Goal: Task Accomplishment & Management: Use online tool/utility

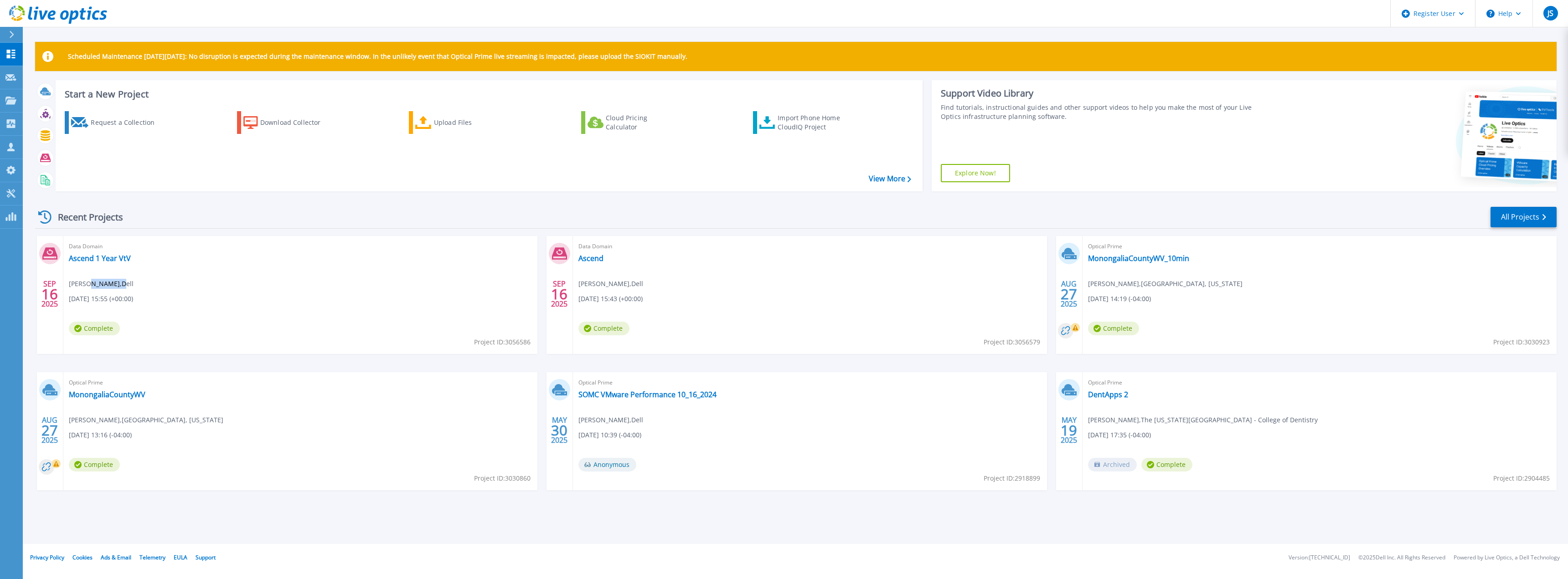
drag, startPoint x: 87, startPoint y: 284, endPoint x: 126, endPoint y: 284, distance: 39.0
click at [126, 284] on span "Jarrod Sturdivant , Dell" at bounding box center [101, 283] width 65 height 10
click at [793, 119] on div "Import Phone Home CloudIQ Project" at bounding box center [813, 122] width 71 height 18
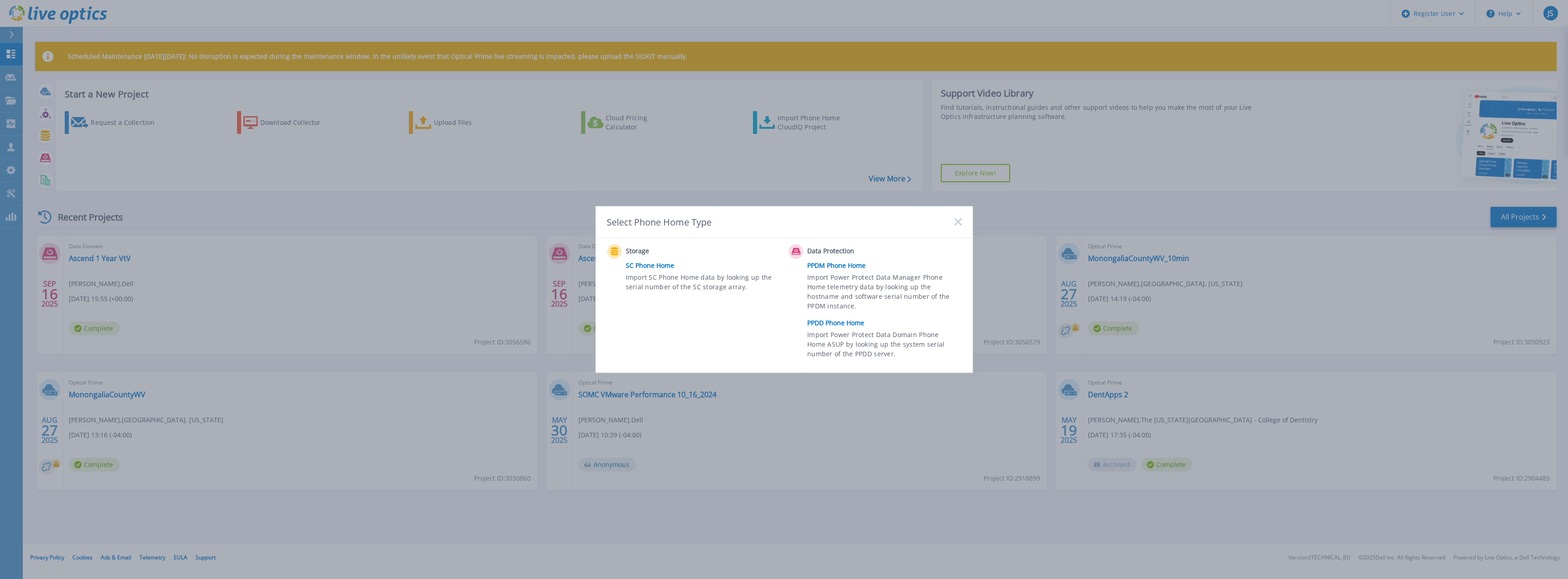
click at [833, 325] on link "PPDD Phone Home" at bounding box center [886, 323] width 159 height 13
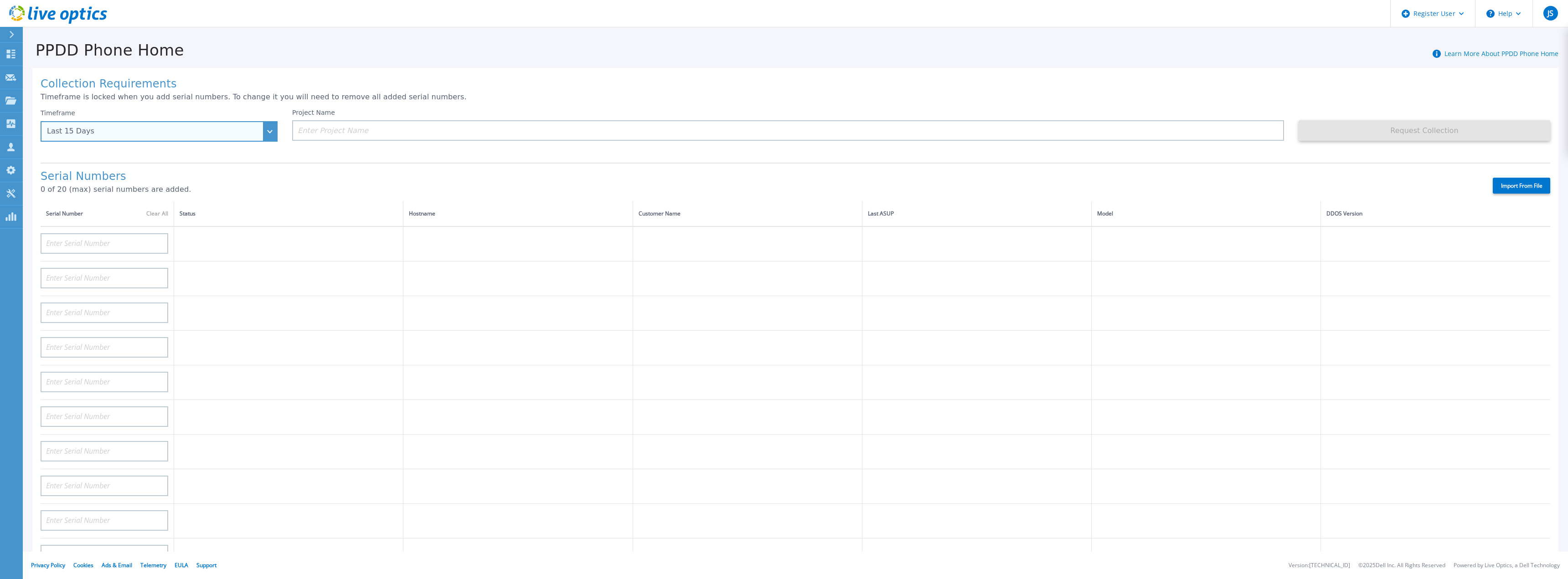
click at [268, 128] on div "Last 15 Days" at bounding box center [159, 131] width 237 height 21
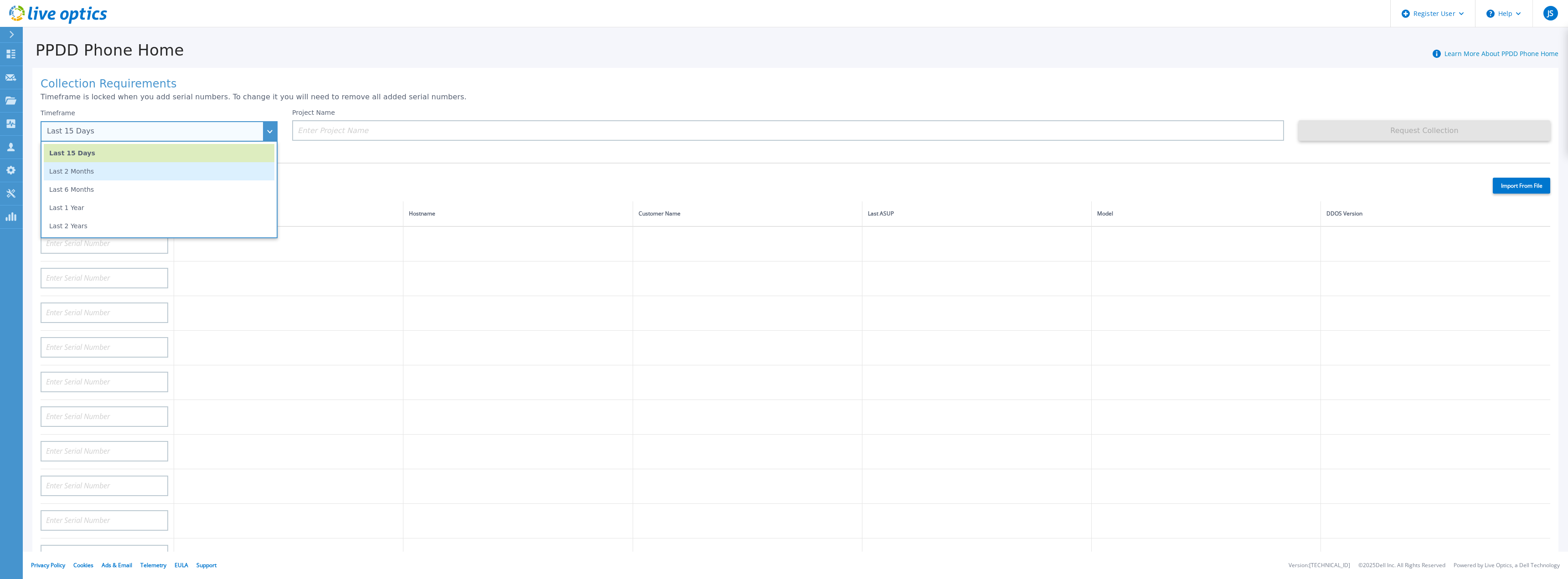
click at [117, 173] on li "Last 2 Months" at bounding box center [159, 172] width 231 height 18
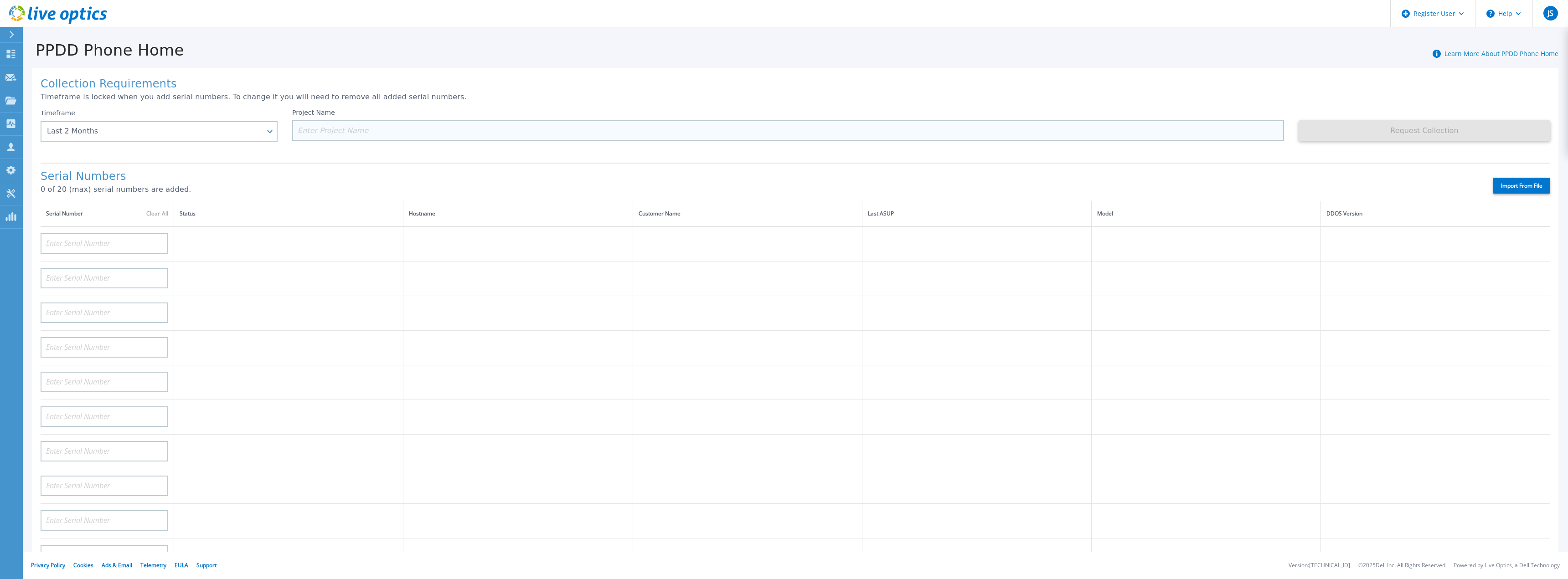
click at [455, 132] on input at bounding box center [788, 131] width 992 height 21
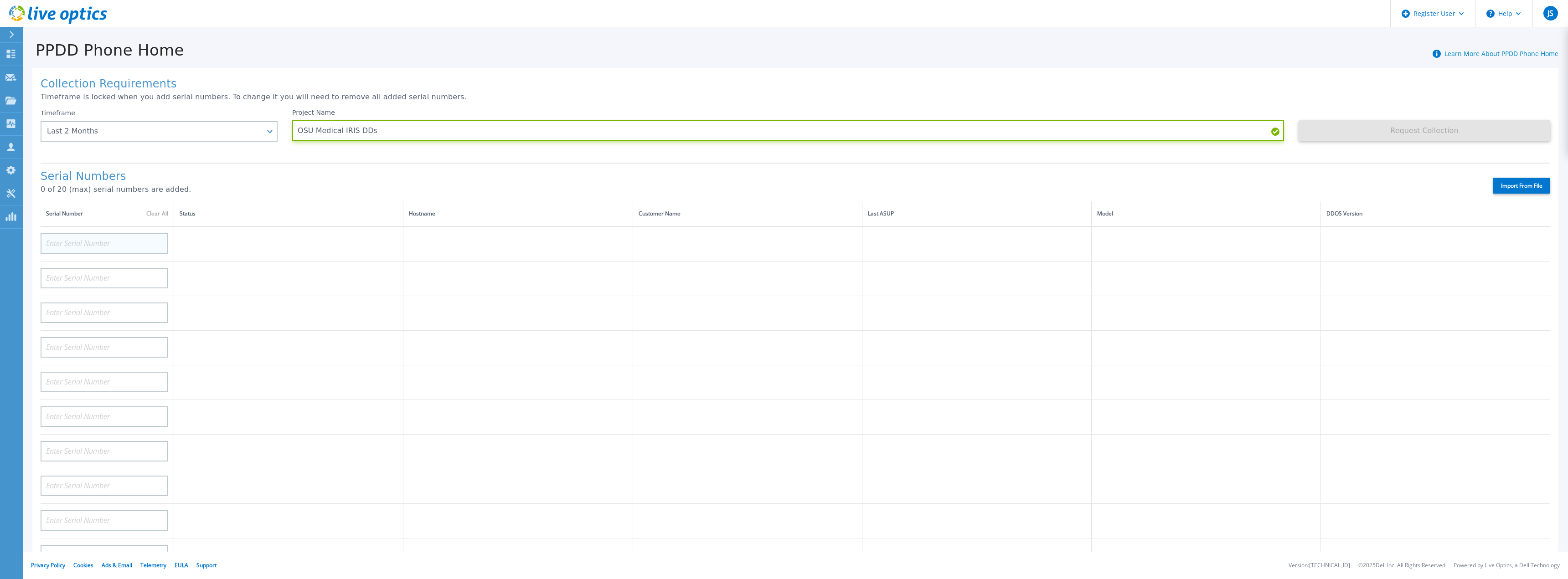
type input "OSU Medical IRIS DDs"
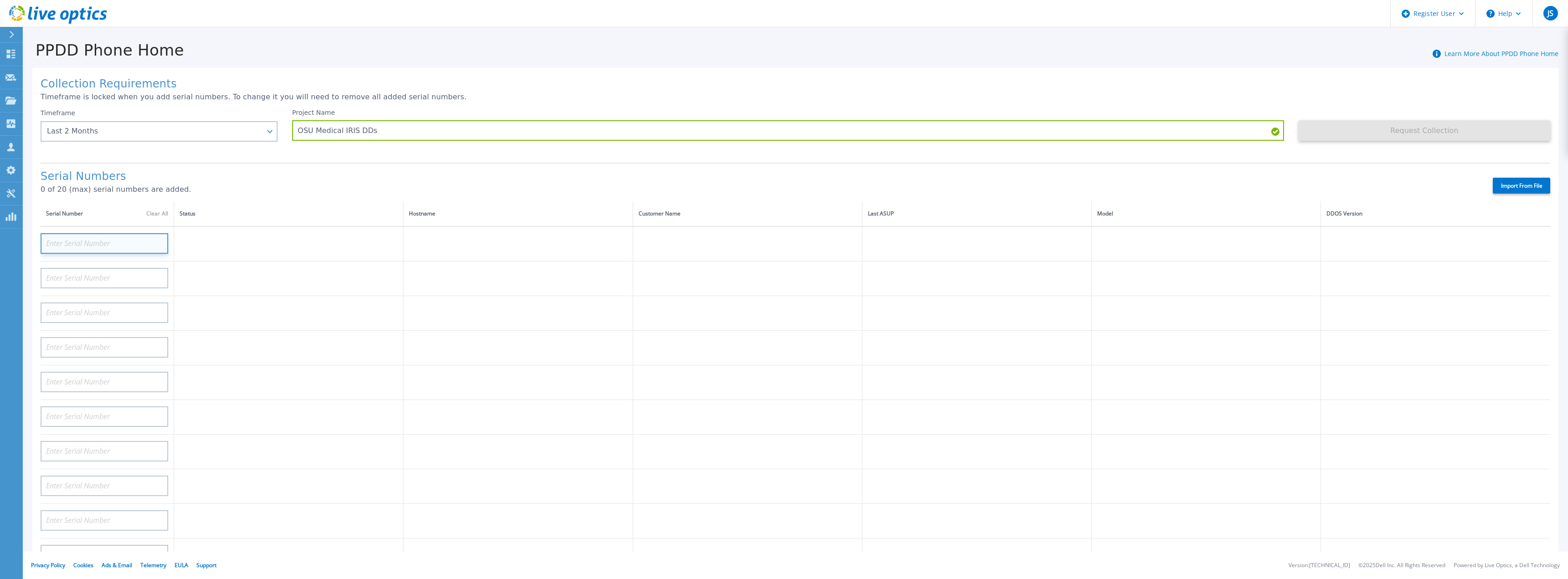
click at [99, 237] on input at bounding box center [105, 243] width 128 height 21
click at [99, 240] on input at bounding box center [105, 243] width 128 height 21
paste input "APM00210900042"
type input "APM00210900042"
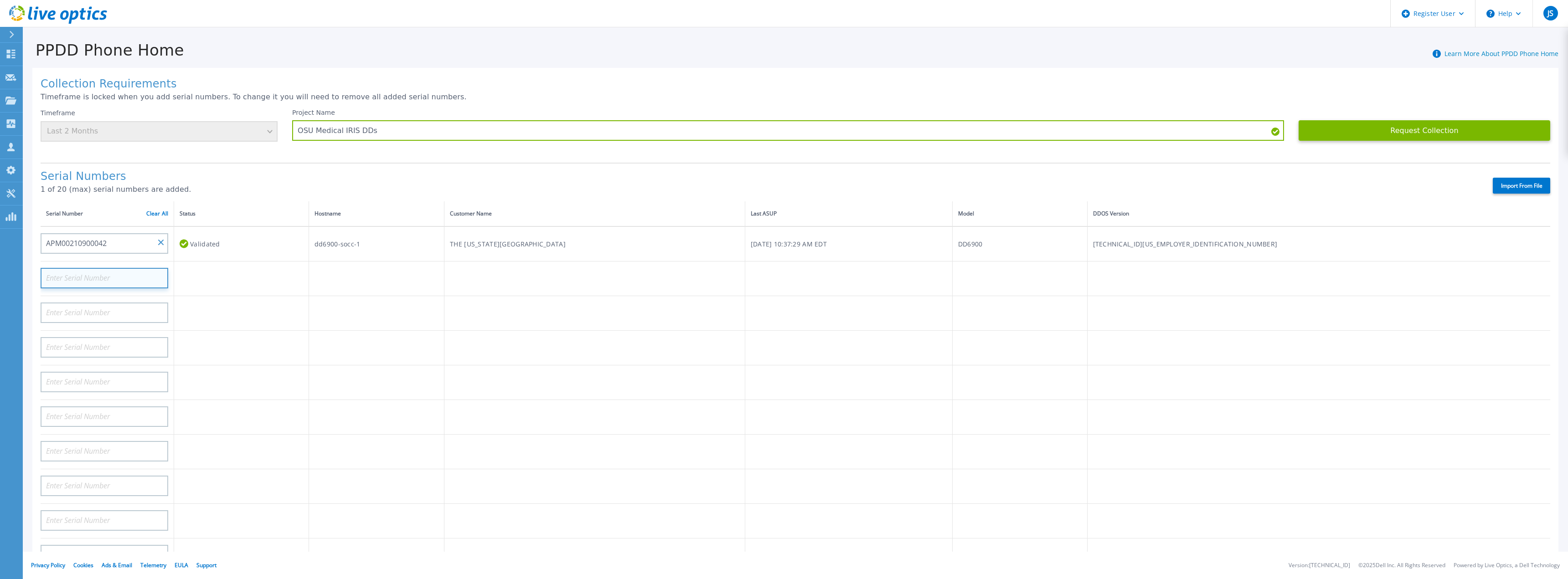
click at [101, 268] on input at bounding box center [105, 278] width 128 height 21
click at [100, 279] on input at bounding box center [105, 278] width 128 height 21
paste input "APX00242502914"
type input "APX00242502914"
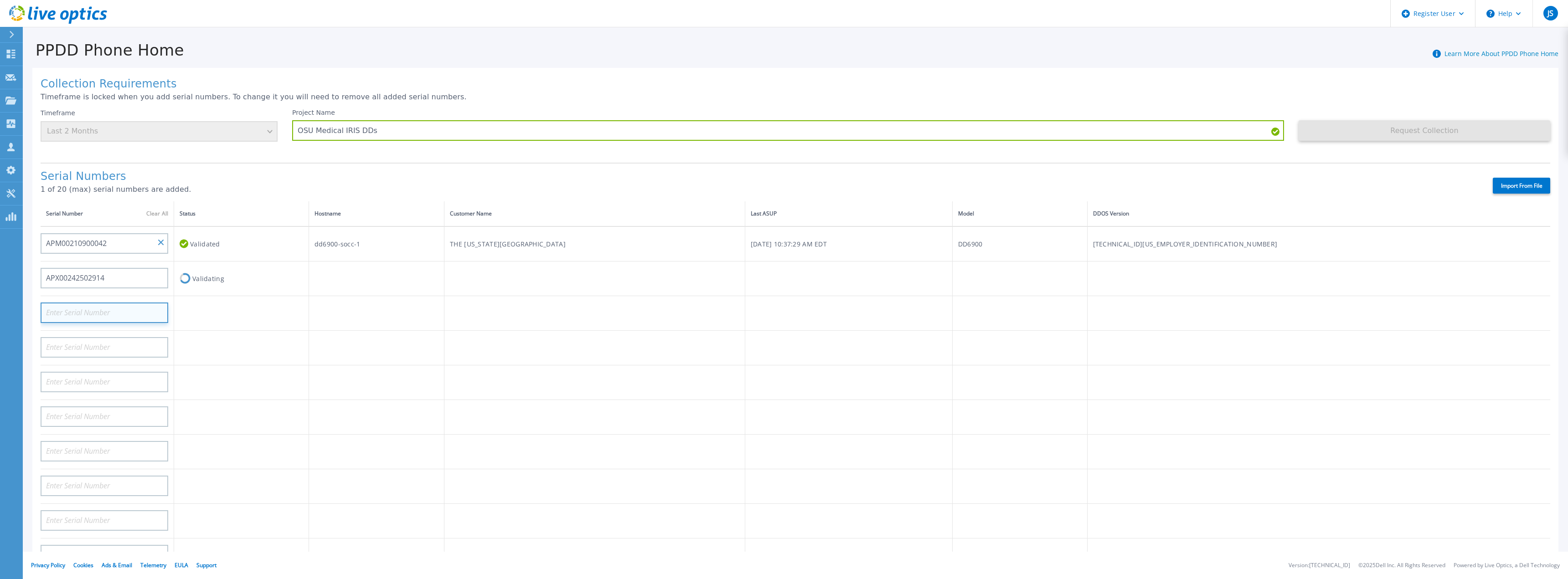
click at [113, 313] on input at bounding box center [105, 313] width 128 height 21
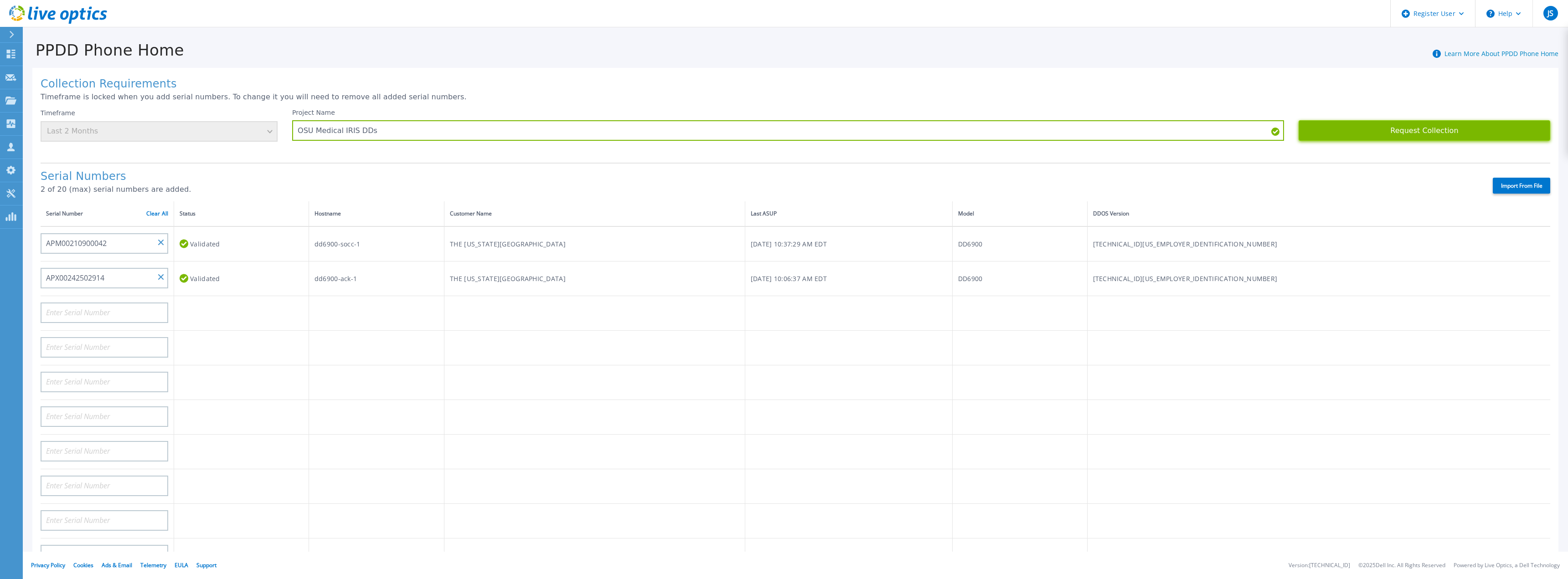
click at [1451, 130] on button "Request Collection" at bounding box center [1424, 131] width 251 height 21
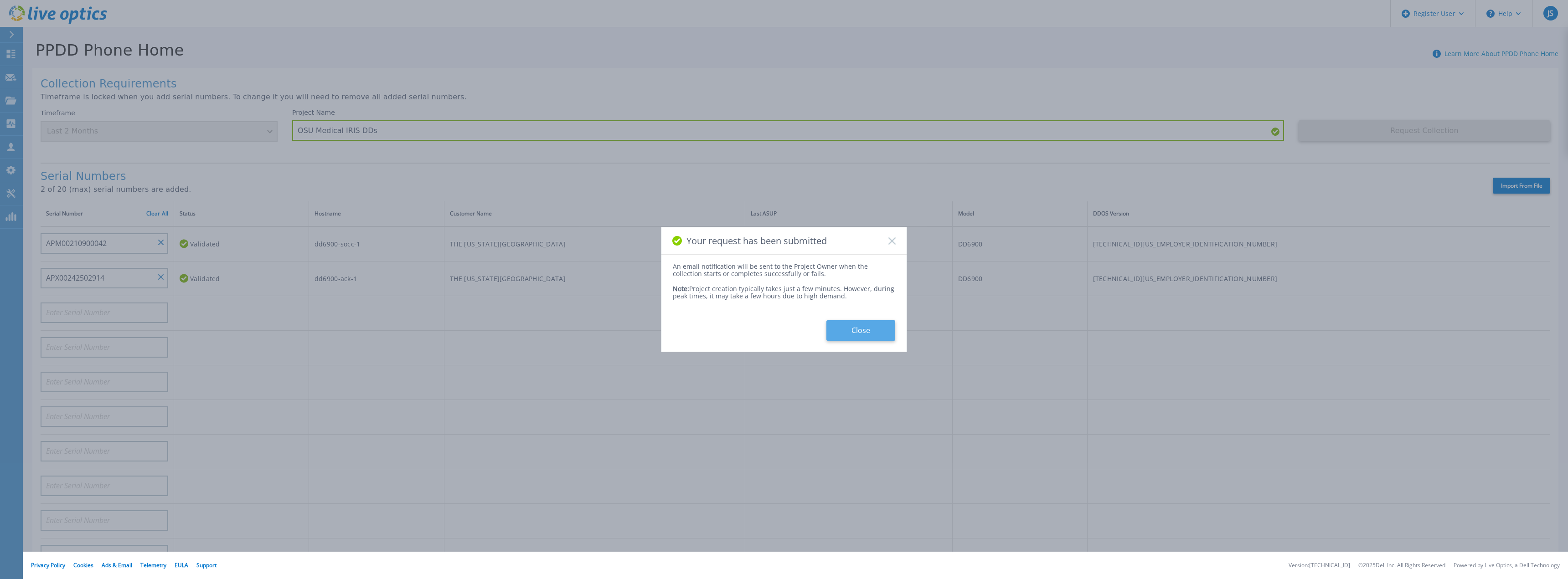
click at [862, 333] on button "Close" at bounding box center [861, 330] width 69 height 21
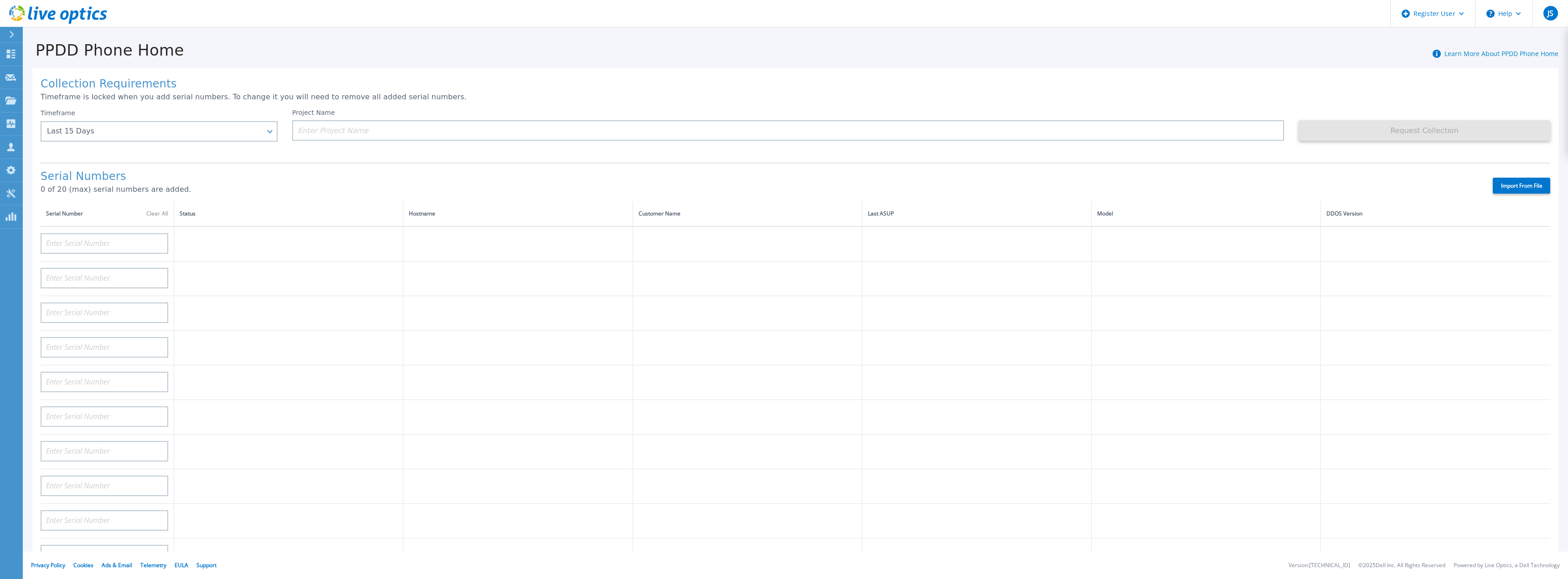
click at [8, 30] on div at bounding box center [15, 34] width 15 height 15
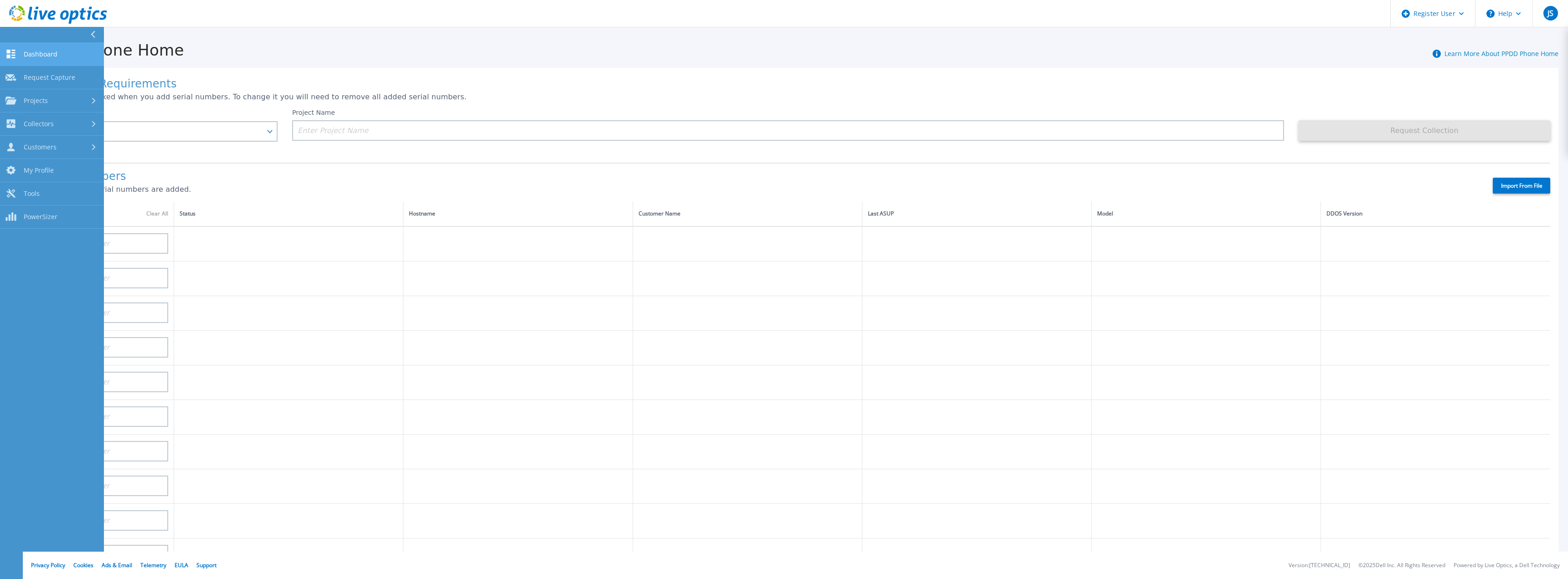
click at [51, 50] on span "Dashboard" at bounding box center [40, 54] width 33 height 8
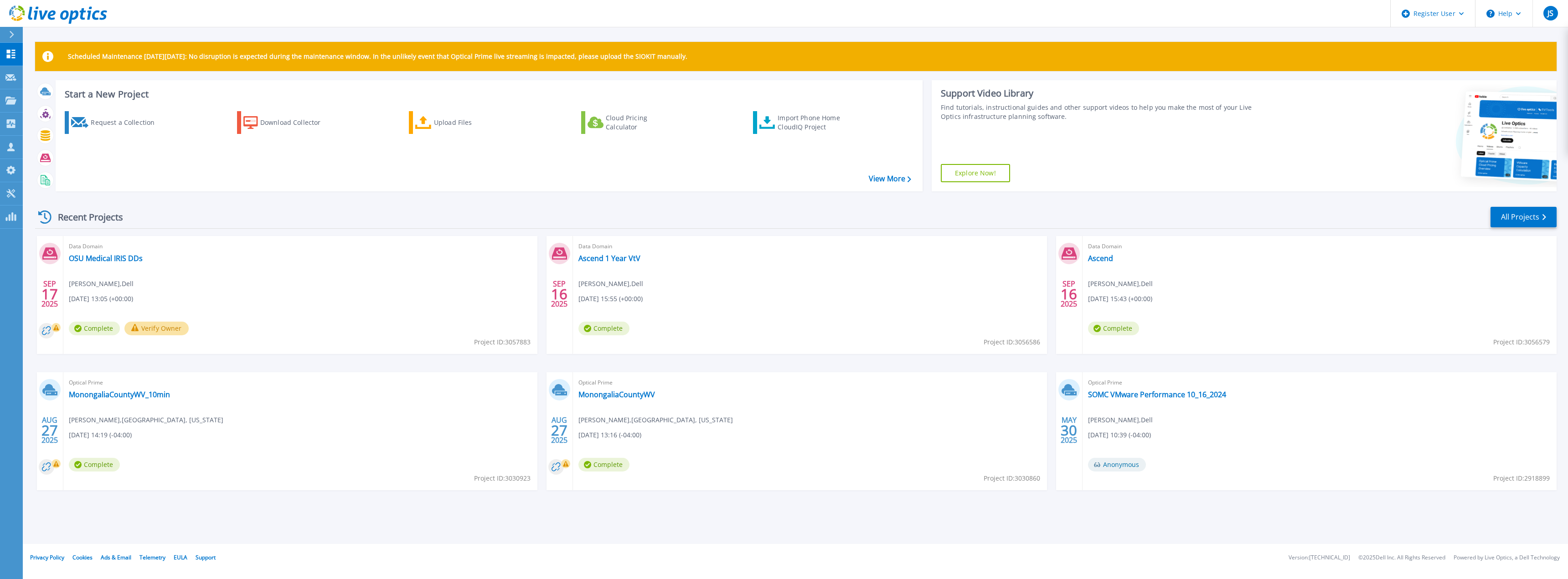
click at [159, 327] on button "Verify Owner" at bounding box center [156, 328] width 65 height 13
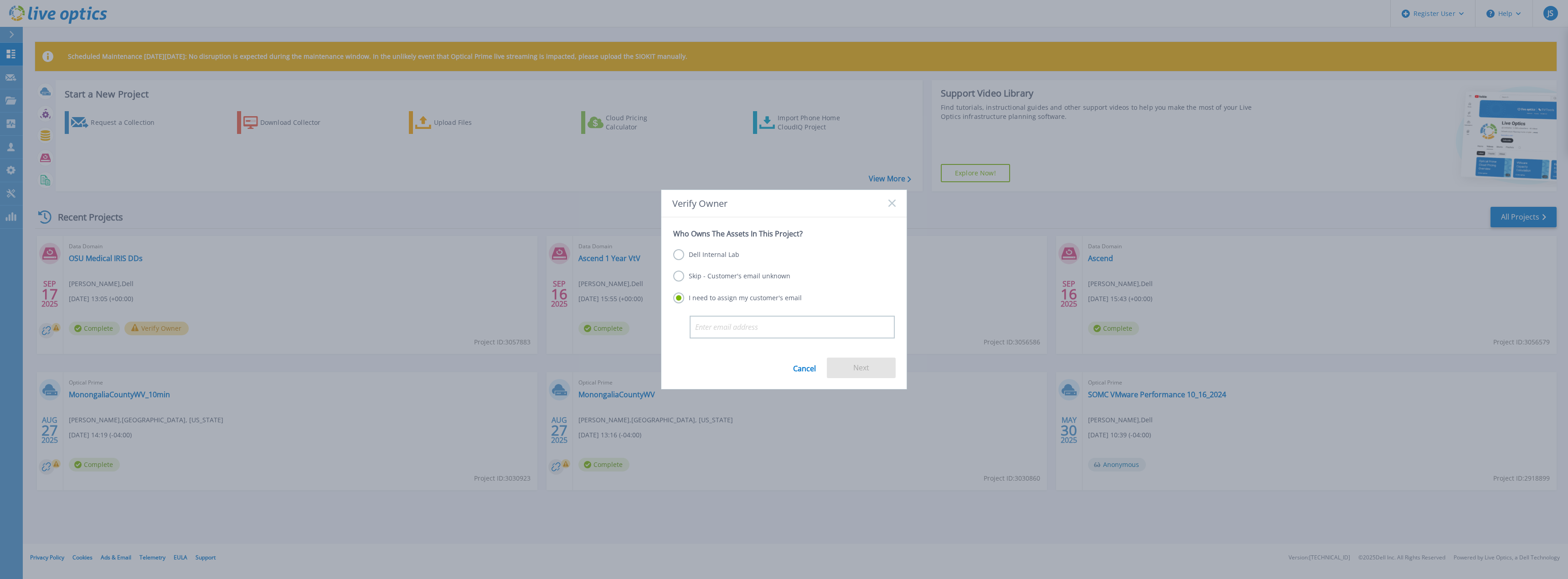
click at [727, 254] on label "Dell Internal Lab" at bounding box center [706, 255] width 66 height 11
click at [0, 0] on input "Dell Internal Lab" at bounding box center [0, 0] width 0 height 0
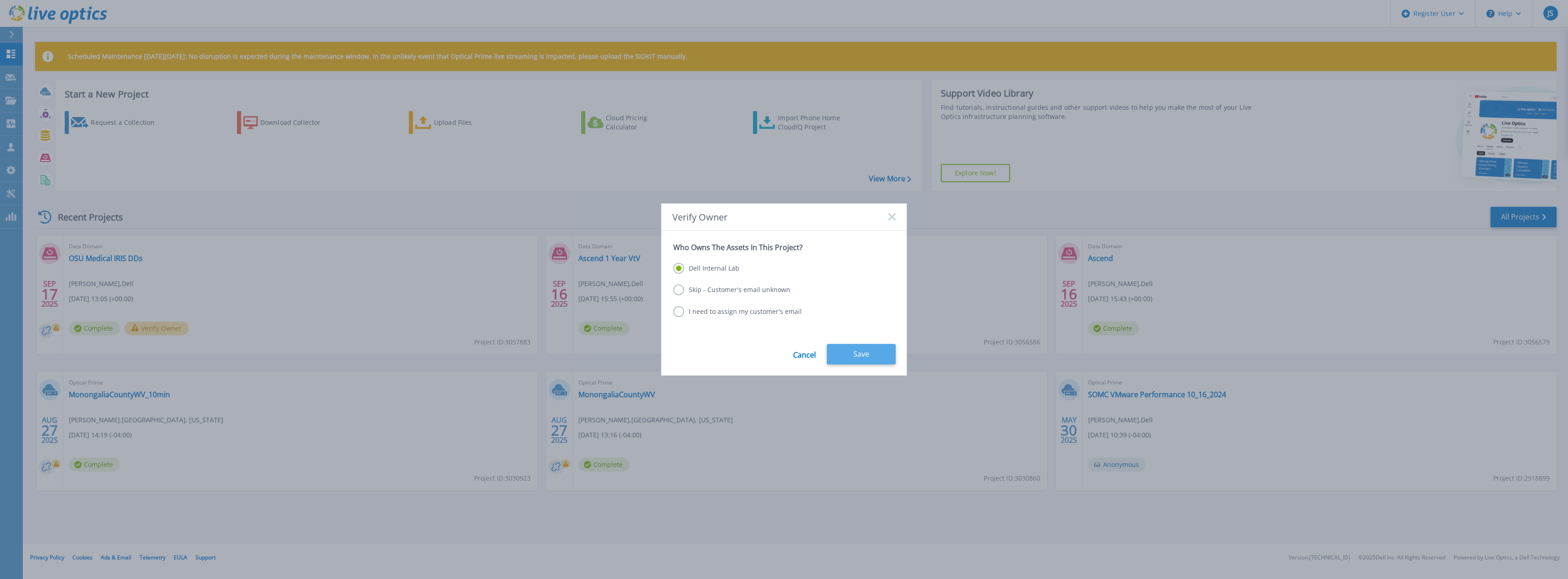
click at [847, 353] on button "Save" at bounding box center [861, 354] width 69 height 21
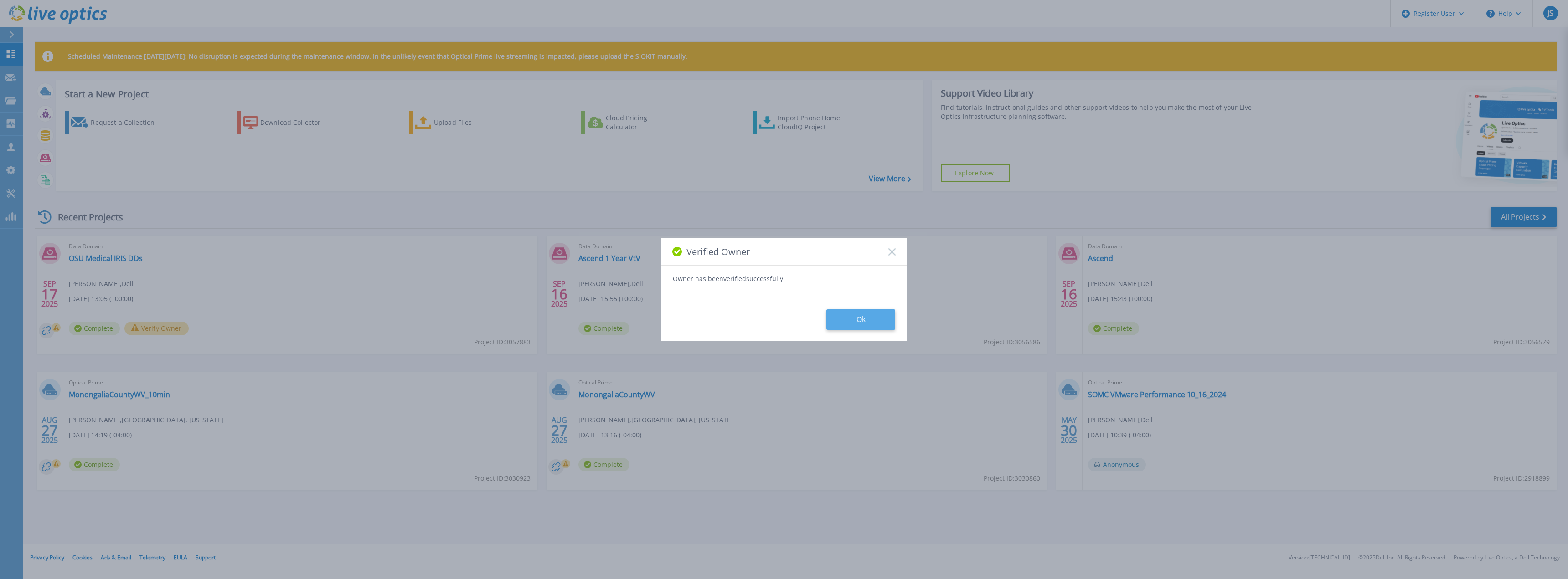
click at [847, 328] on button "Ok" at bounding box center [861, 319] width 69 height 21
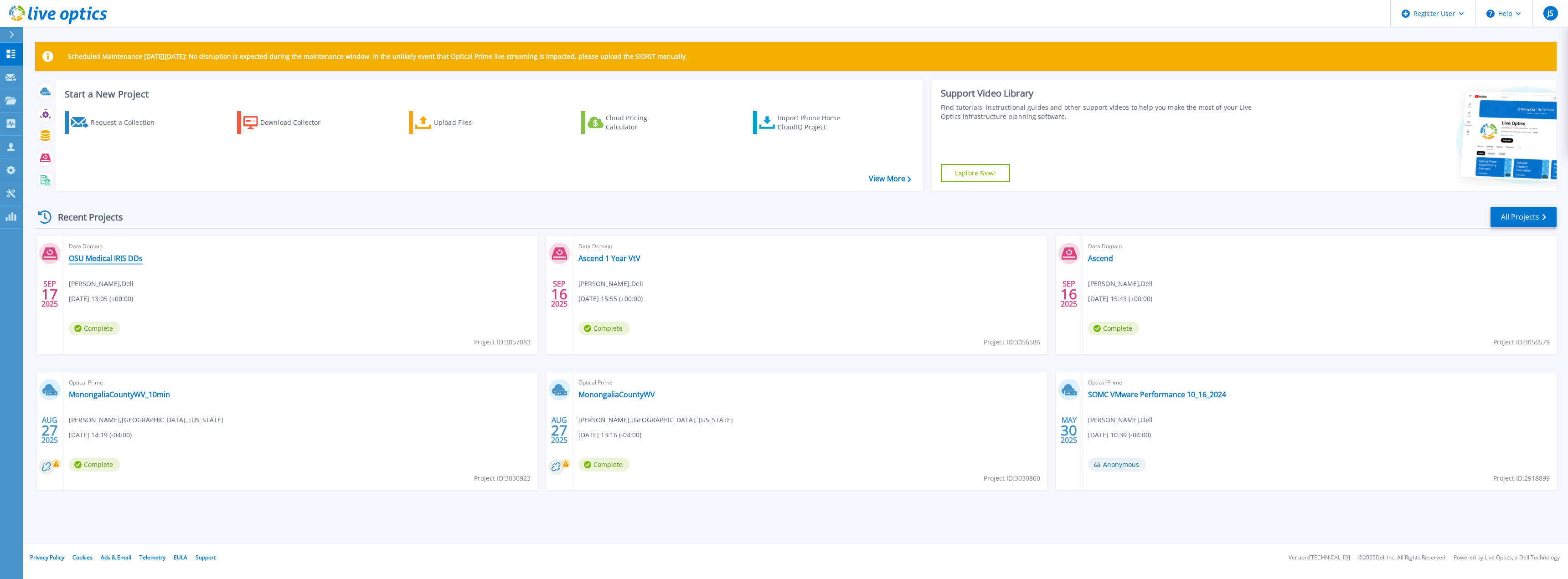
click at [124, 261] on link "OSU Medical IRIS DDs" at bounding box center [105, 258] width 74 height 9
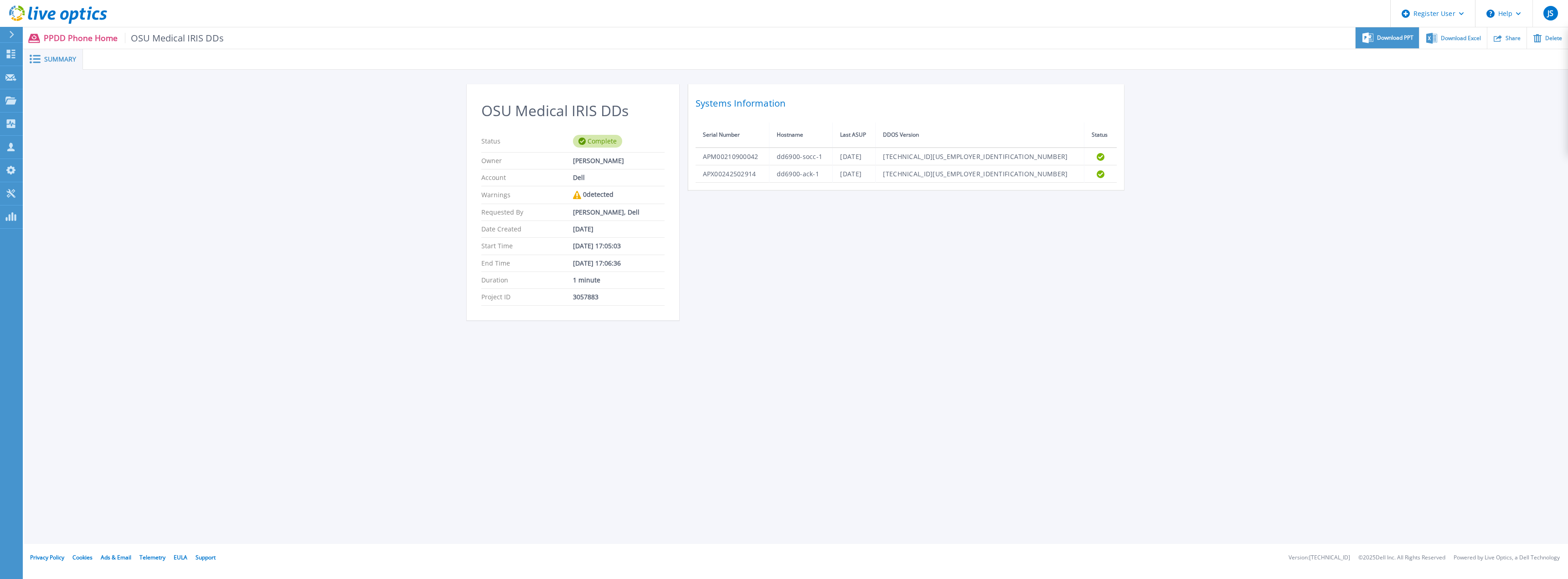
click at [1399, 45] on div "Download PPT" at bounding box center [1387, 38] width 63 height 21
